Goal: Information Seeking & Learning: Learn about a topic

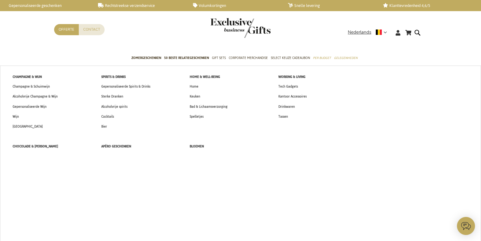
drag, startPoint x: 215, startPoint y: 59, endPoint x: 192, endPoint y: 80, distance: 31.3
click at [215, 59] on span "Gift Sets" at bounding box center [219, 58] width 14 height 6
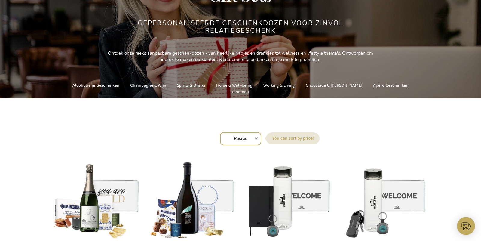
click at [87, 203] on img at bounding box center [97, 197] width 86 height 84
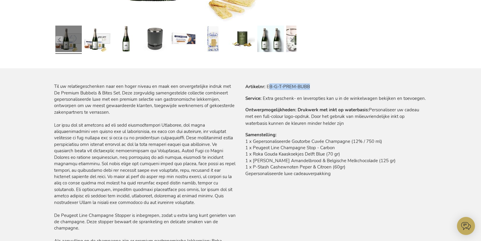
drag, startPoint x: 268, startPoint y: 86, endPoint x: 318, endPoint y: 87, distance: 50.5
click at [318, 86] on tr "Artikelnr EB-G-T-PREM-BUBB" at bounding box center [335, 86] width 181 height 7
copy td "B-G-T-PREM-BUBB"
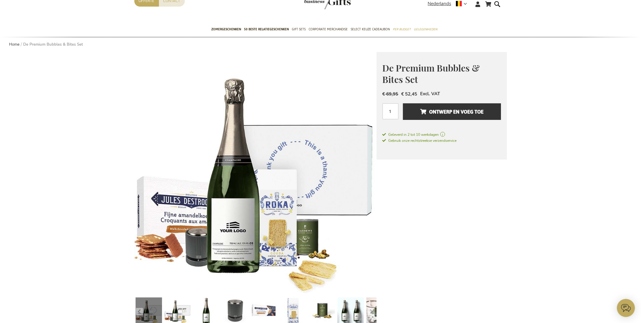
scroll to position [48, 0]
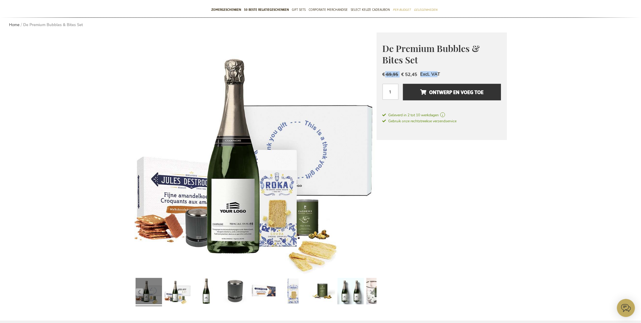
drag, startPoint x: 402, startPoint y: 73, endPoint x: 438, endPoint y: 74, distance: 35.5
click at [438, 74] on div "Special Price € 52,45 Regular Price € 69,95 Excl. VAT" at bounding box center [441, 74] width 118 height 6
click at [239, 295] on link at bounding box center [235, 292] width 26 height 33
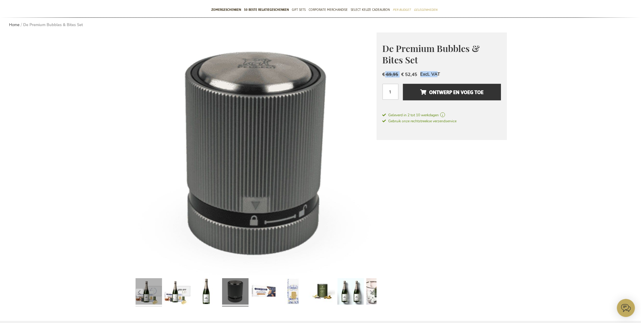
click at [149, 289] on link at bounding box center [148, 292] width 26 height 33
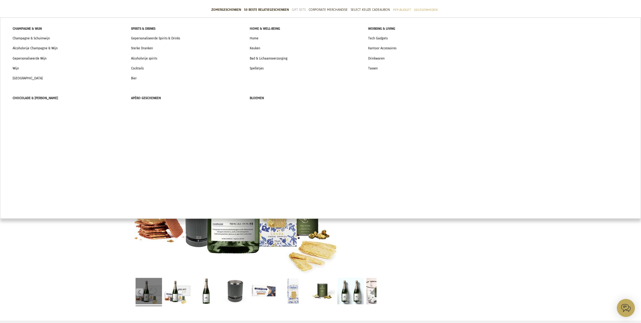
click at [301, 10] on span "Gift Sets" at bounding box center [299, 10] width 14 height 6
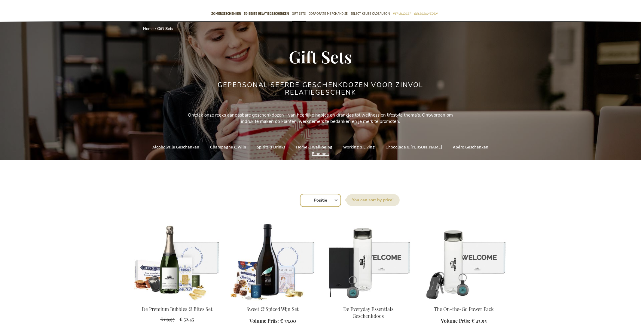
scroll to position [147, 0]
